Goal: Transaction & Acquisition: Purchase product/service

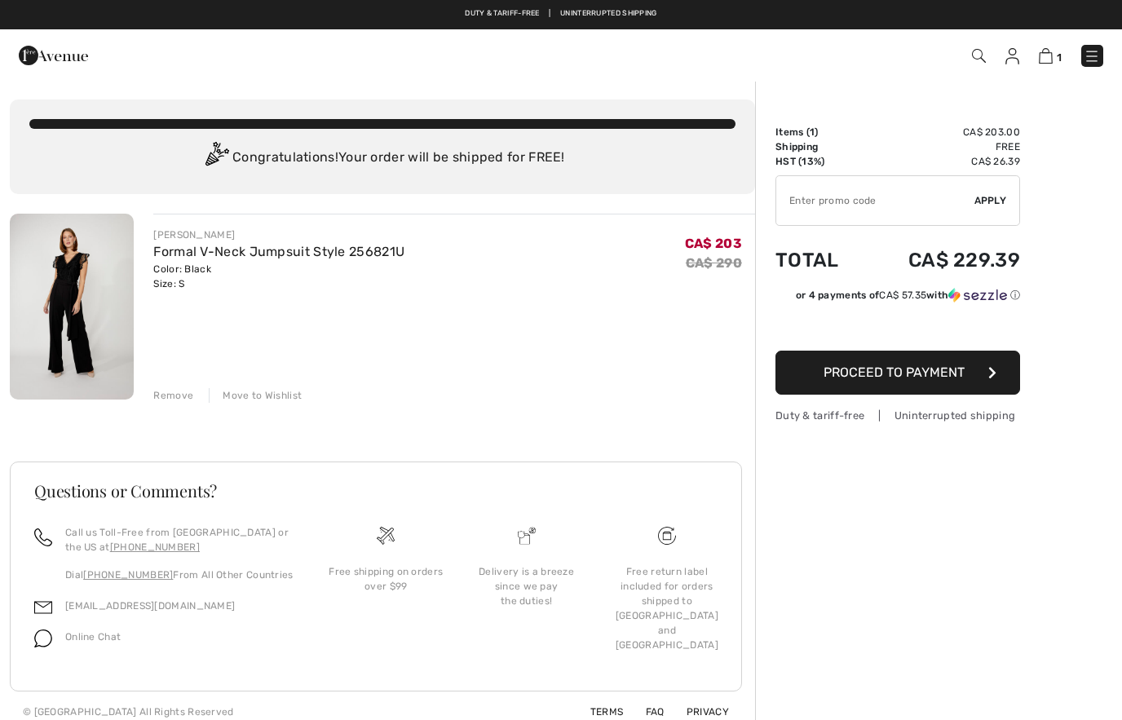
click at [94, 370] on img at bounding box center [72, 307] width 124 height 186
click at [93, 337] on img at bounding box center [72, 307] width 124 height 186
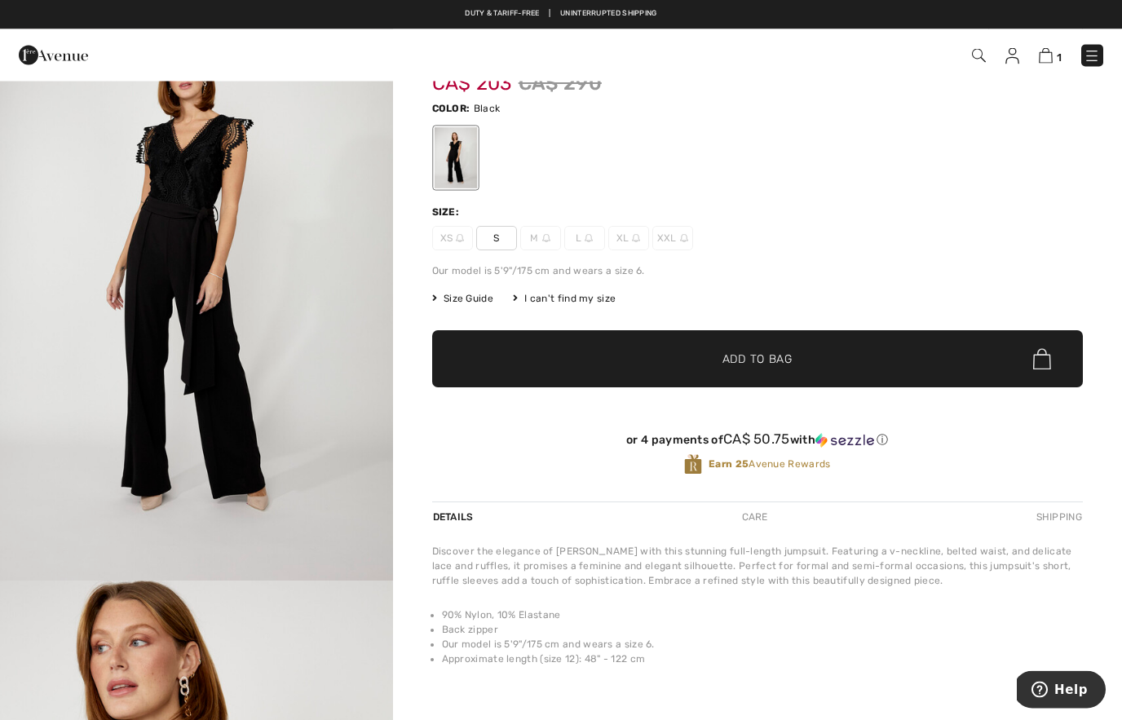
scroll to position [64, 0]
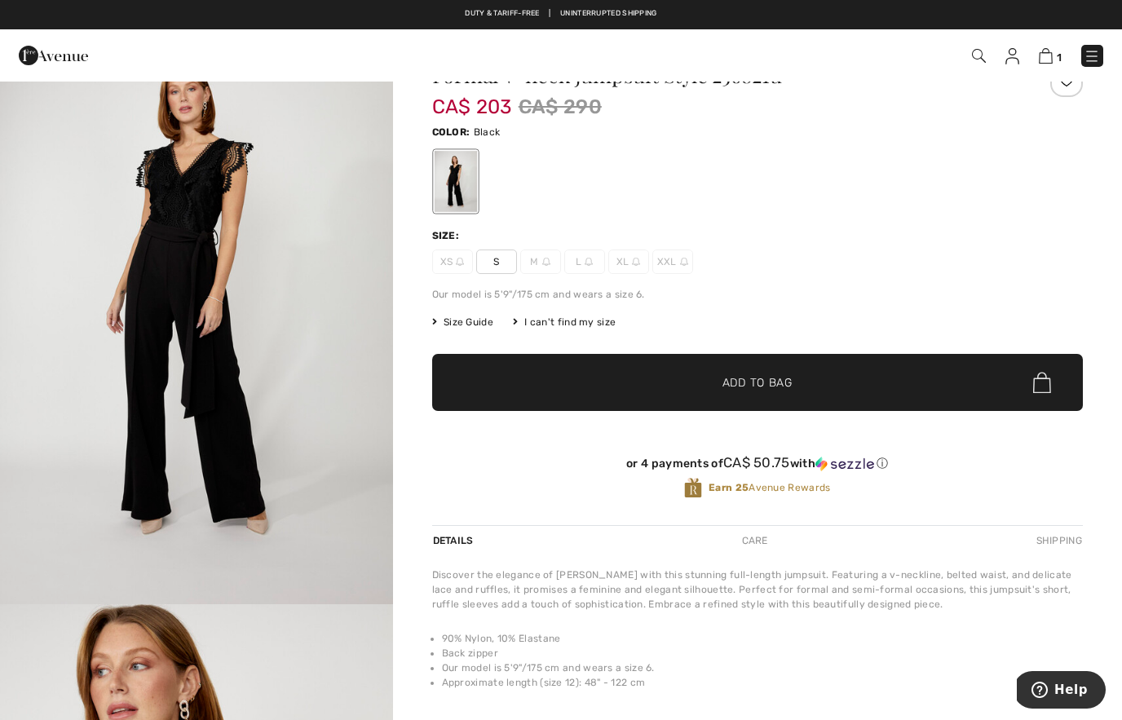
click at [333, 313] on img "1 / 4" at bounding box center [196, 309] width 393 height 589
click at [916, 713] on div "[PERSON_NAME] Write a review Formal V-neck Jumpsuit Style 256821u CA$ 203 CA$ 2…" at bounding box center [757, 459] width 651 height 848
